Goal: Transaction & Acquisition: Purchase product/service

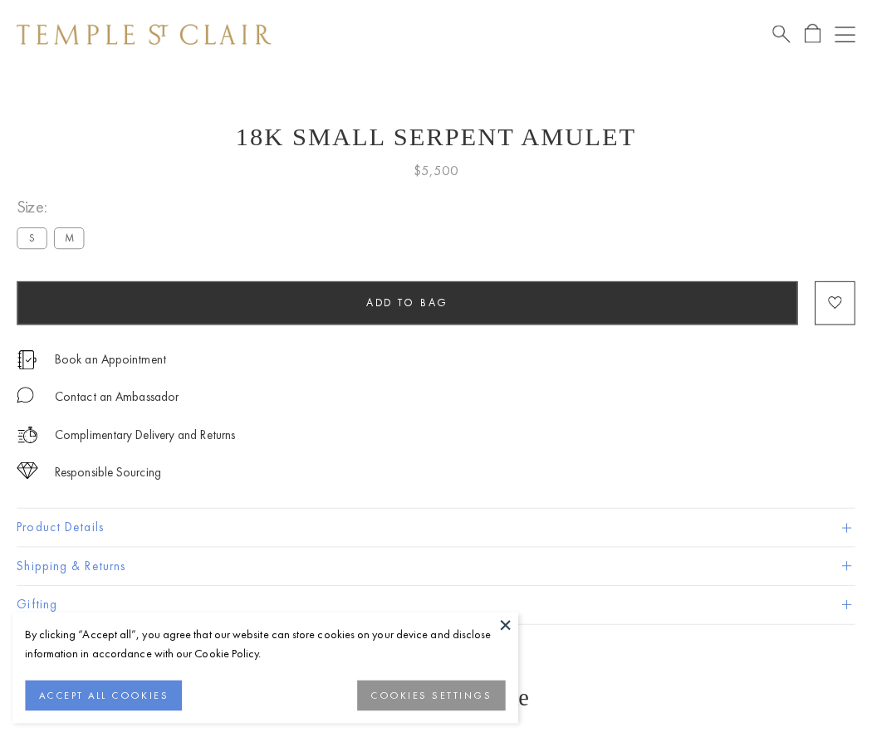
scroll to position [21, 0]
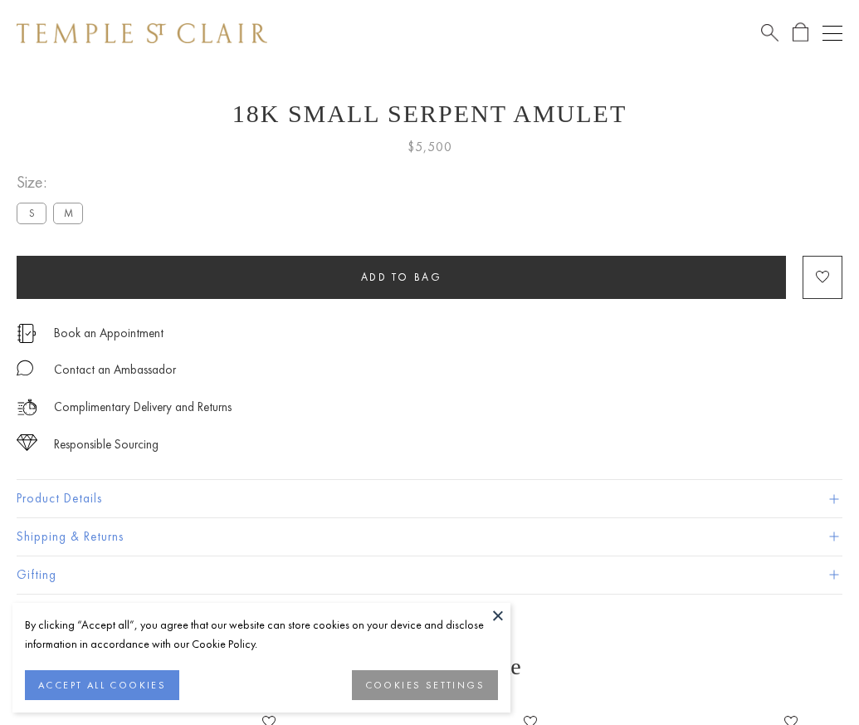
click at [401, 276] on span "Add to bag" at bounding box center [401, 277] width 81 height 14
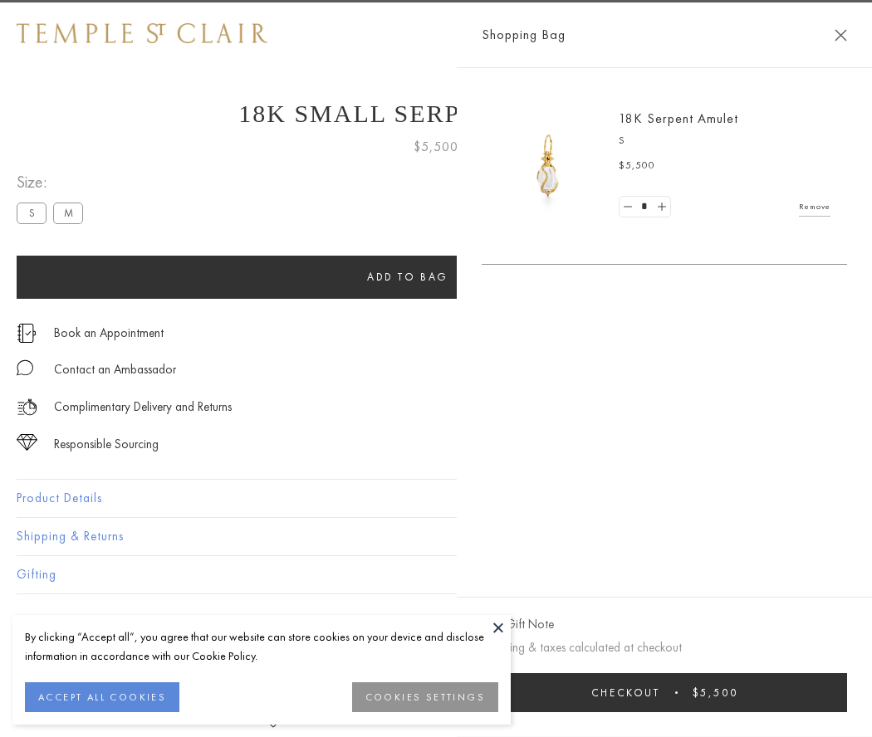
click at [660, 692] on span "Checkout" at bounding box center [625, 693] width 69 height 14
